Goal: Task Accomplishment & Management: Manage account settings

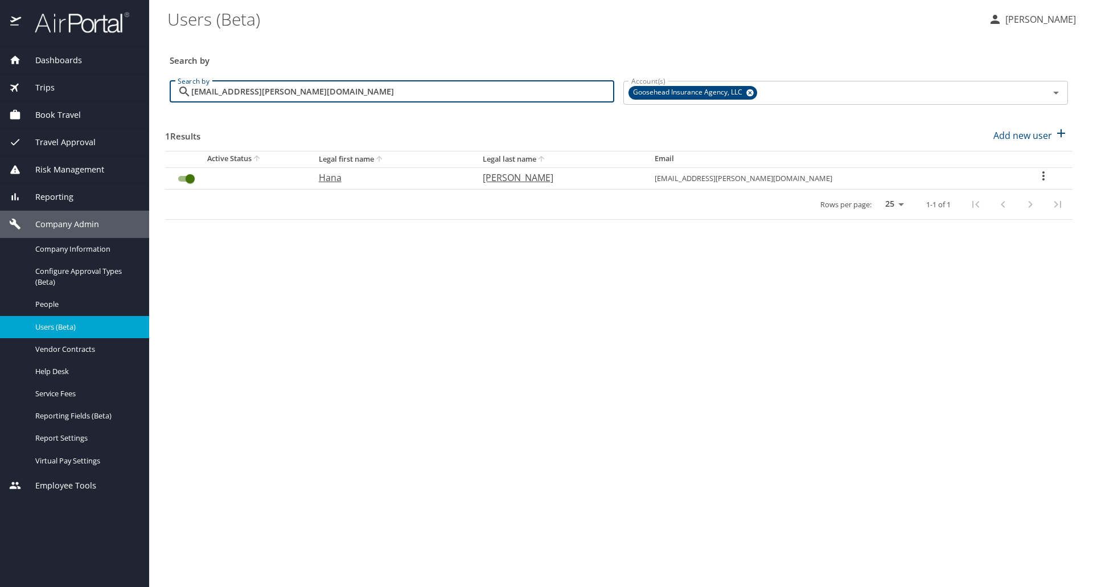
click at [361, 90] on input "[EMAIL_ADDRESS][PERSON_NAME][DOMAIN_NAME]" at bounding box center [402, 92] width 423 height 22
click at [361, 88] on input "[EMAIL_ADDRESS][PERSON_NAME][DOMAIN_NAME]" at bounding box center [402, 92] width 423 height 22
click at [358, 95] on input "hana.[PERSON_NAME]@goosehead.amani.[PERSON_NAME]@[DOMAIN_NAME]" at bounding box center [402, 92] width 423 height 22
click at [357, 95] on input "hana.[PERSON_NAME]@goosehead.amani.[PERSON_NAME]@[DOMAIN_NAME]" at bounding box center [402, 92] width 423 height 22
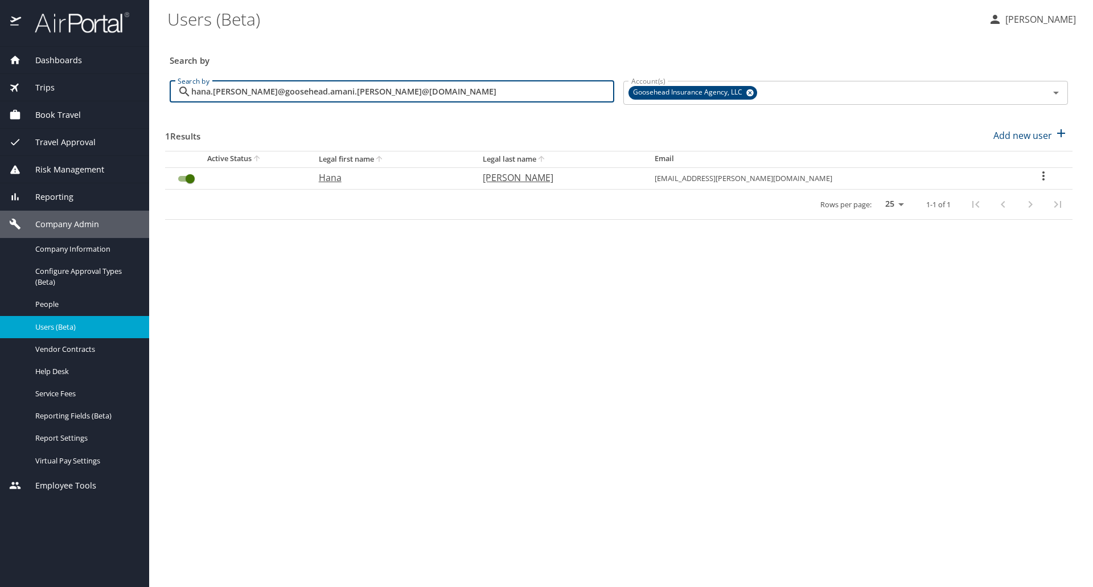
click at [356, 95] on input "hana.[PERSON_NAME]@goosehead.amani.[PERSON_NAME]@[DOMAIN_NAME]" at bounding box center [402, 92] width 423 height 22
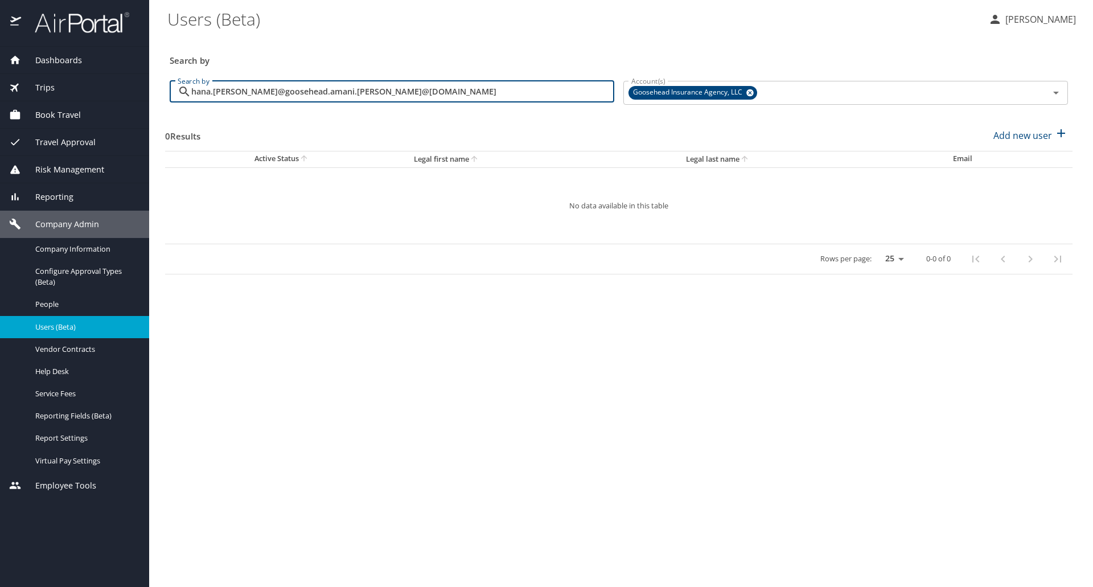
click at [356, 95] on input "hana.[PERSON_NAME]@goosehead.amani.[PERSON_NAME]@[DOMAIN_NAME]" at bounding box center [402, 92] width 423 height 22
type input "[EMAIL_ADDRESS][PERSON_NAME][DOMAIN_NAME]"
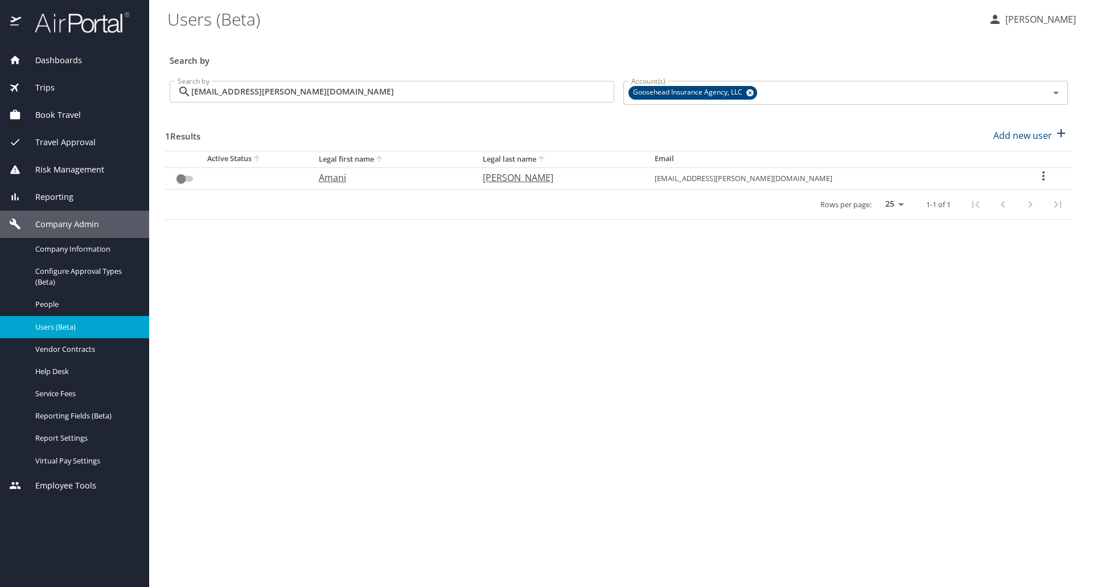
click at [960, 345] on main "Users (Beta) [PERSON_NAME] Search by Search by [PERSON_NAME][EMAIL_ADDRESS][PER…" at bounding box center [621, 293] width 944 height 587
